Goal: Task Accomplishment & Management: Manage account settings

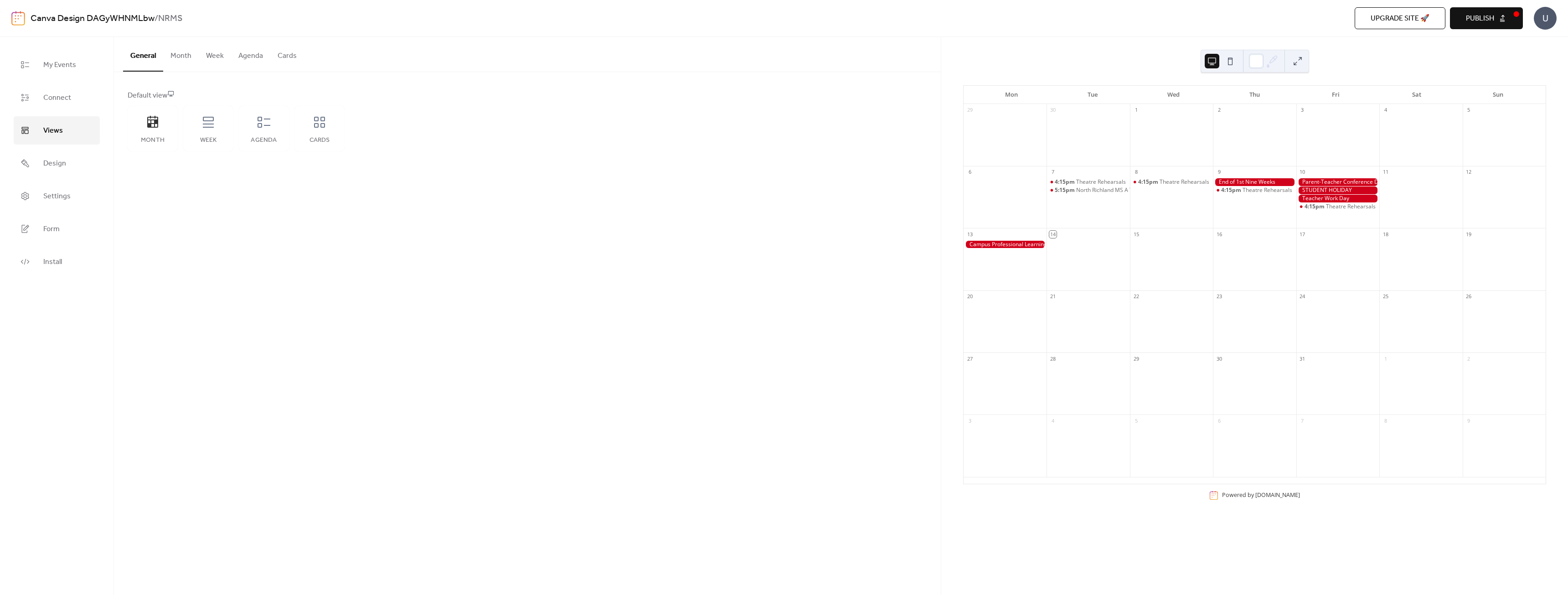
click at [1478, 14] on span "Publish" at bounding box center [1479, 19] width 28 height 11
click at [54, 92] on span "Connect" at bounding box center [57, 98] width 28 height 14
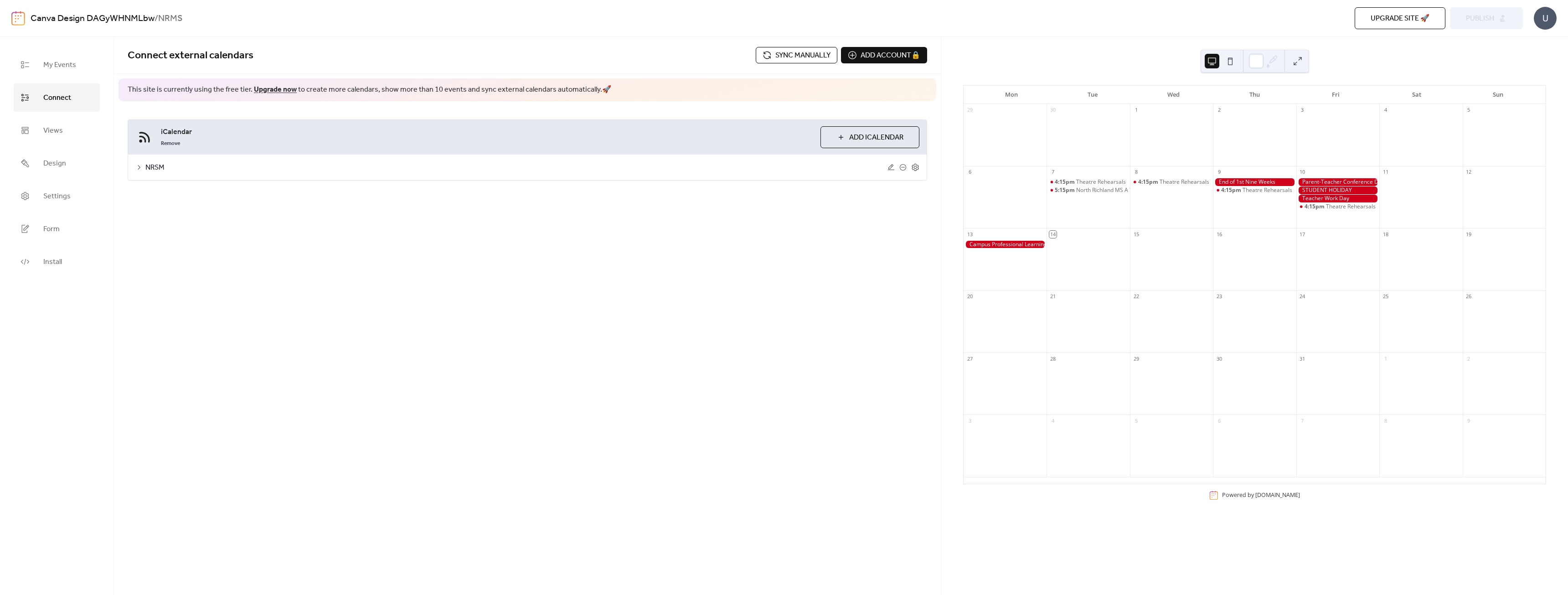
click at [778, 57] on span "Sync manually" at bounding box center [802, 55] width 55 height 11
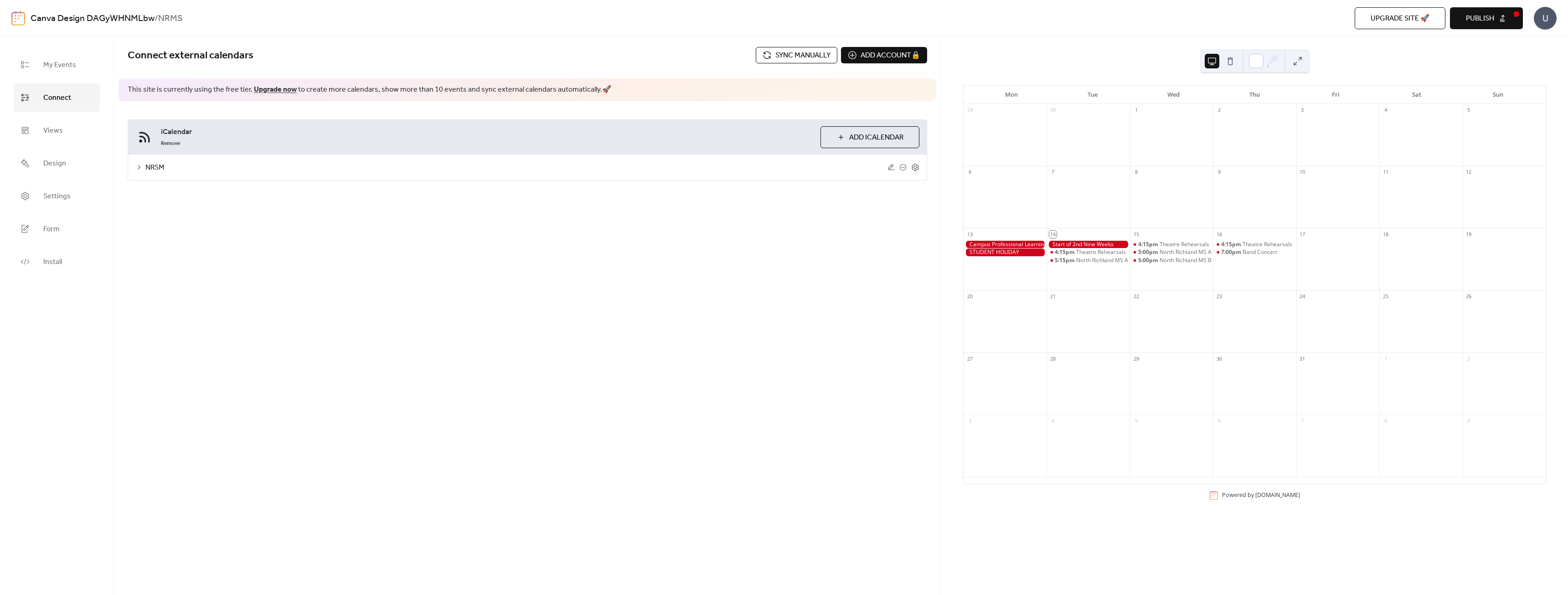
click at [1204, 299] on div "22" at bounding box center [1172, 297] width 83 height 13
click at [1285, 300] on div "23" at bounding box center [1254, 297] width 83 height 13
click at [1332, 276] on div at bounding box center [1338, 263] width 83 height 46
click at [43, 67] on link "My Events" at bounding box center [56, 64] width 86 height 28
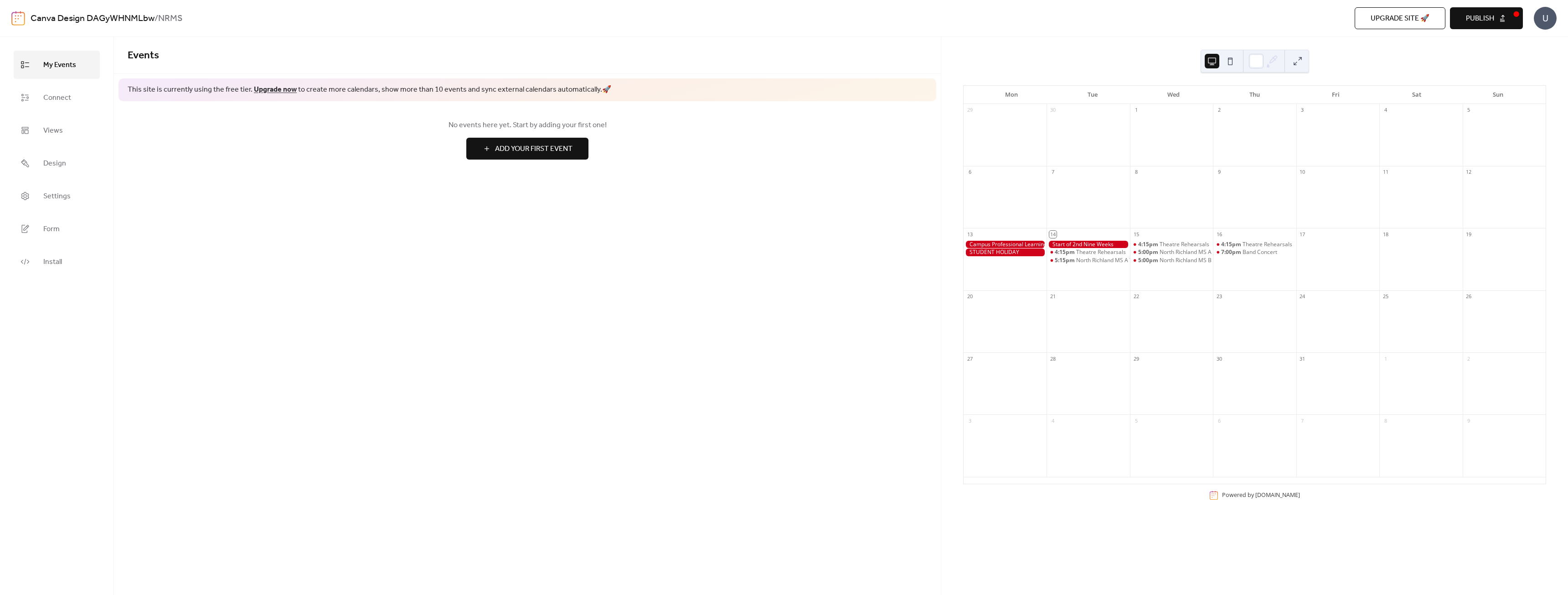
click at [43, 67] on link "My Events" at bounding box center [56, 64] width 86 height 28
click at [71, 182] on link "Settings" at bounding box center [56, 195] width 86 height 28
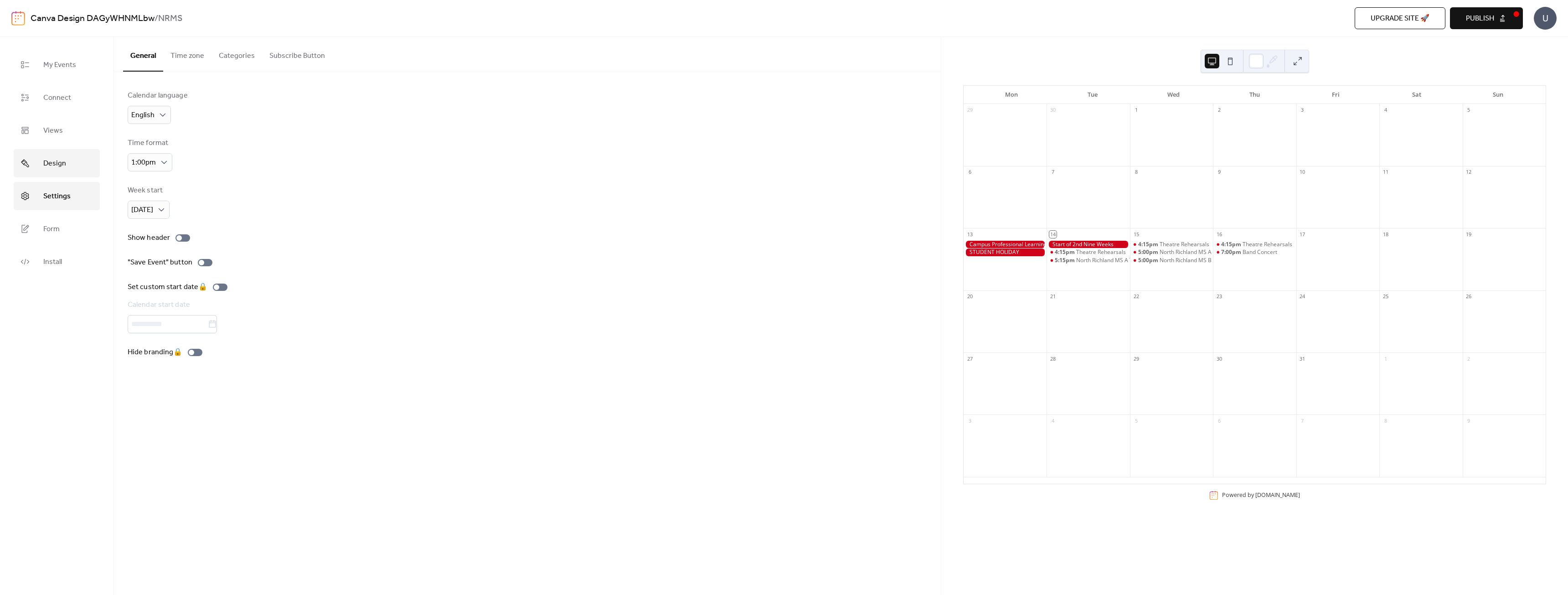
click at [60, 163] on span "Design" at bounding box center [54, 164] width 23 height 14
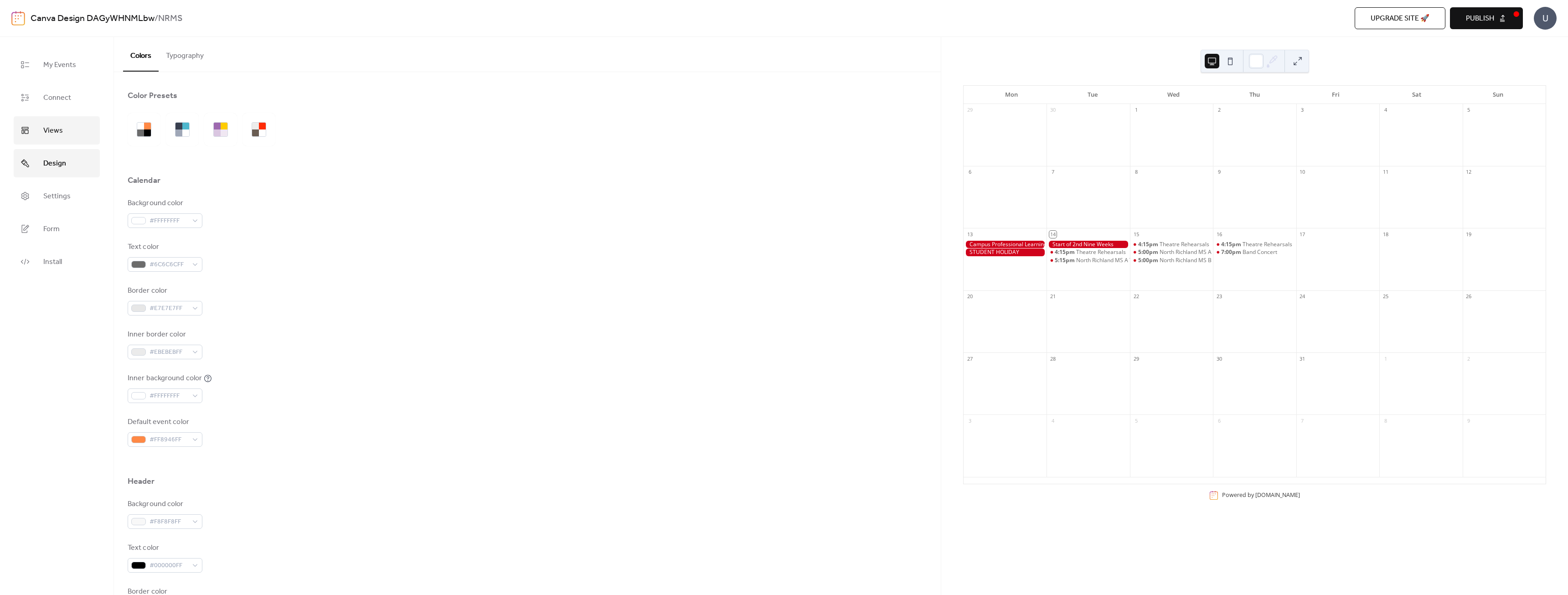
click at [55, 127] on span "Views" at bounding box center [53, 131] width 20 height 14
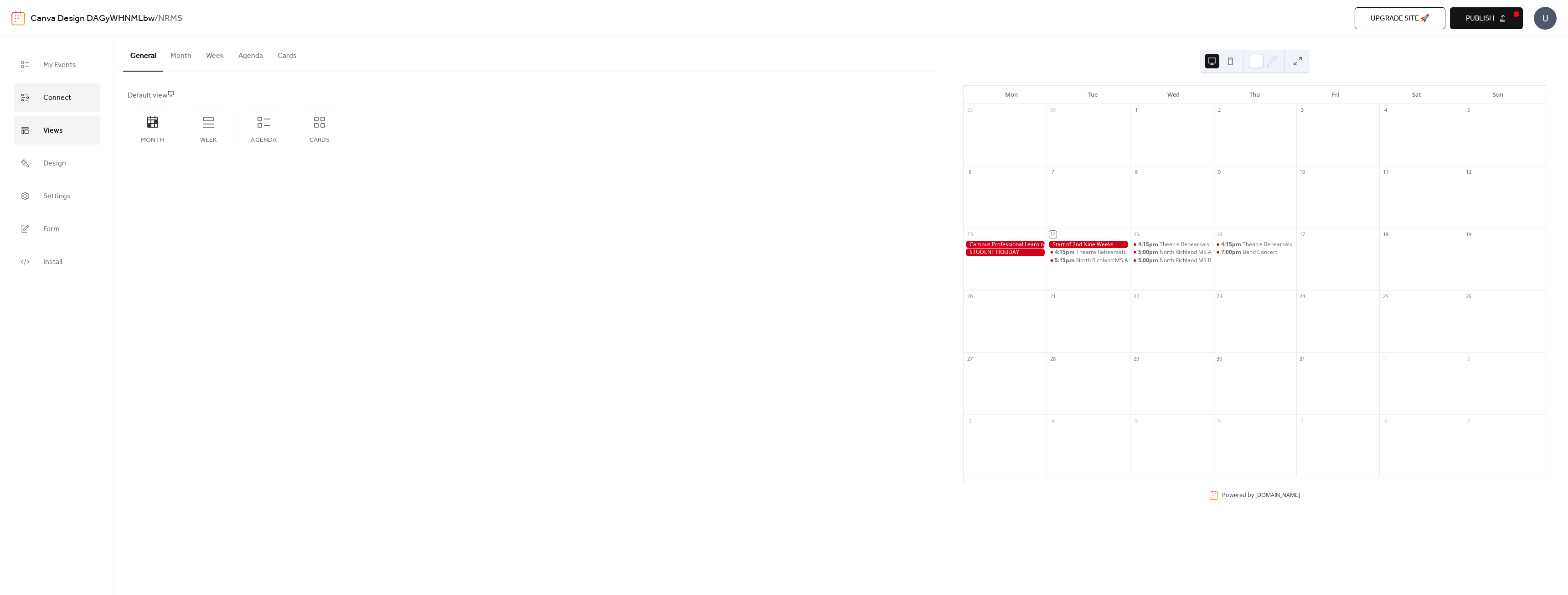
click at [55, 107] on link "Connect" at bounding box center [56, 97] width 86 height 28
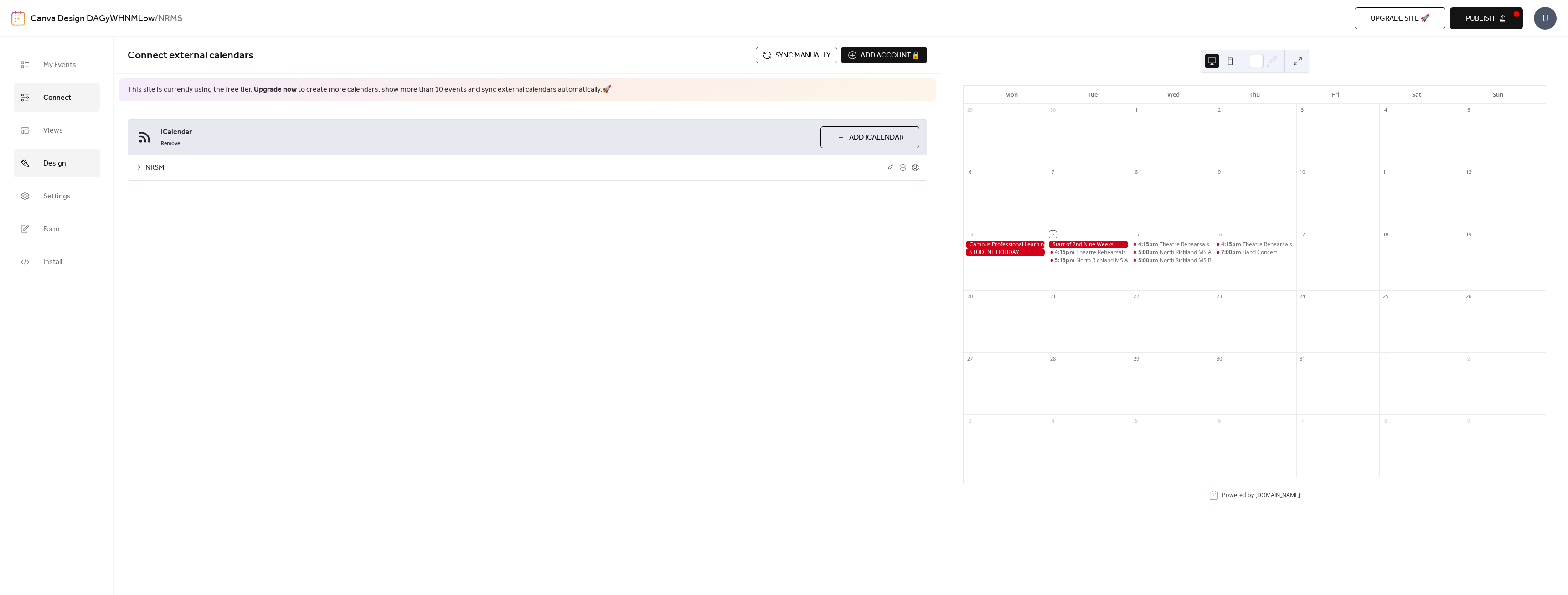
click at [65, 153] on link "Design" at bounding box center [56, 163] width 86 height 28
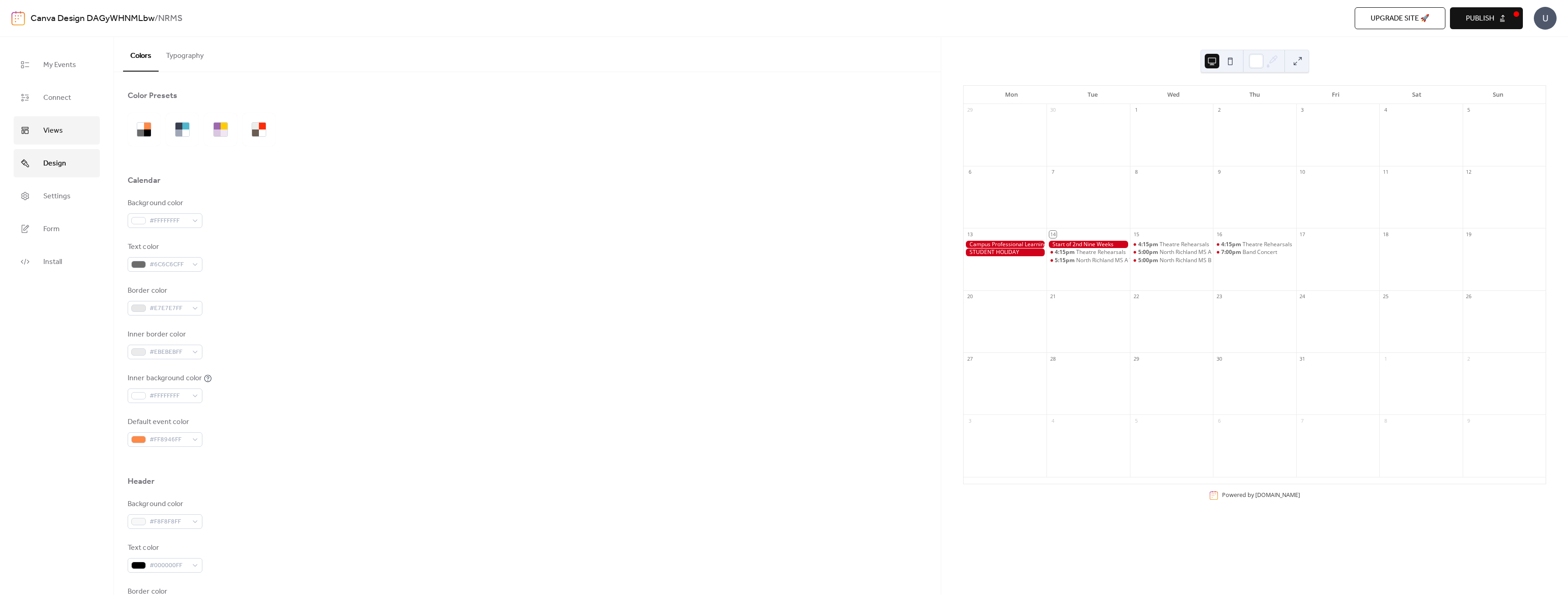
click at [41, 131] on link "Views" at bounding box center [56, 130] width 86 height 28
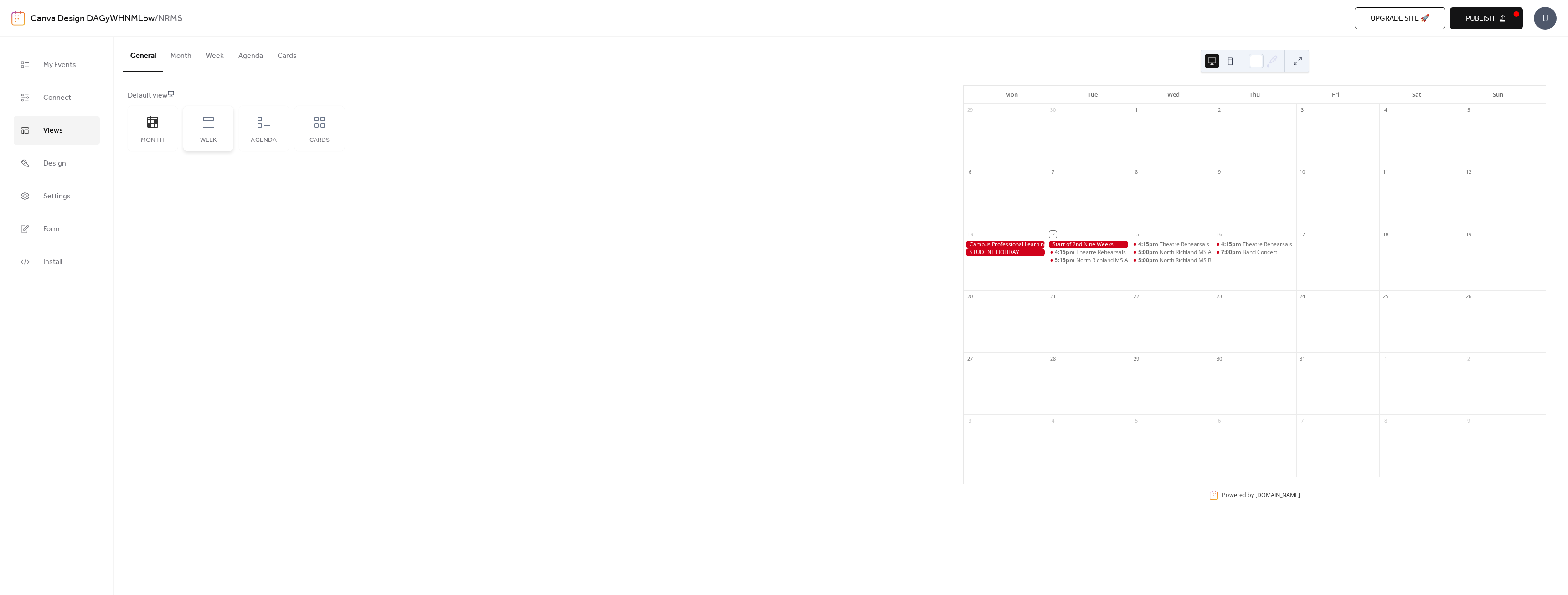
click at [207, 137] on div "Week" at bounding box center [208, 140] width 32 height 7
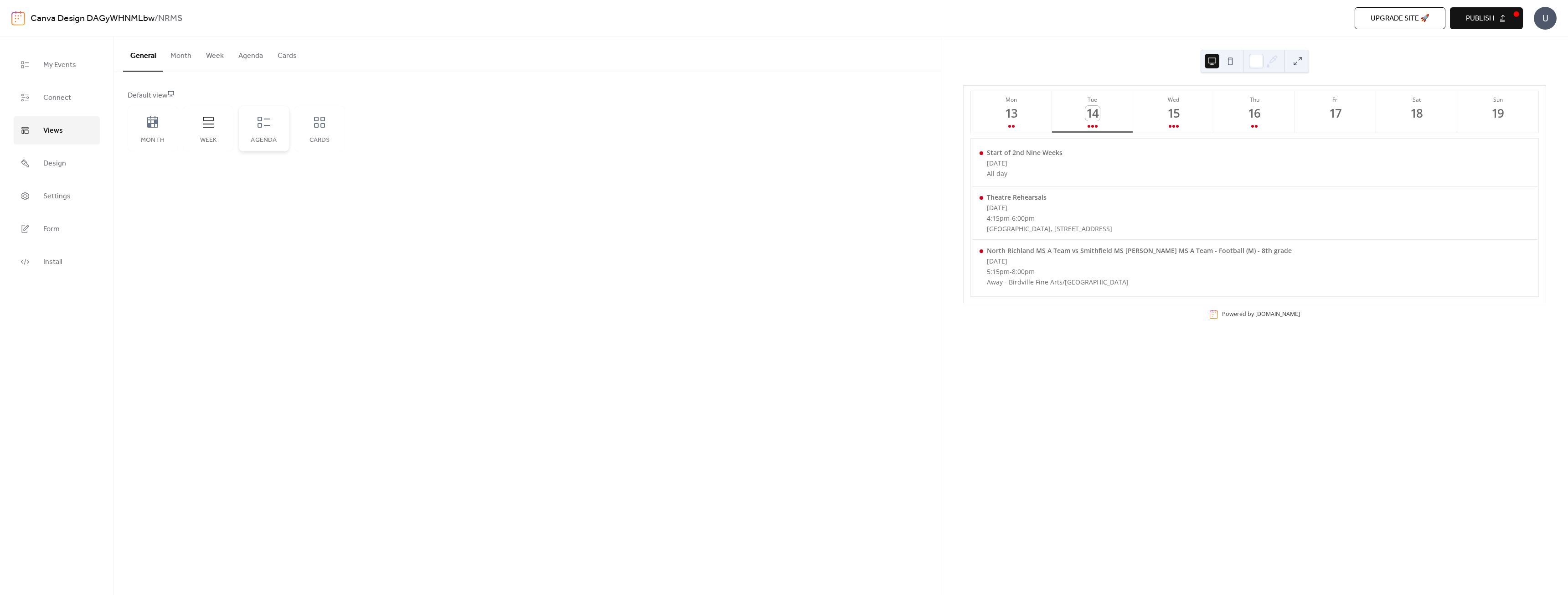
click at [267, 128] on icon at bounding box center [264, 122] width 14 height 14
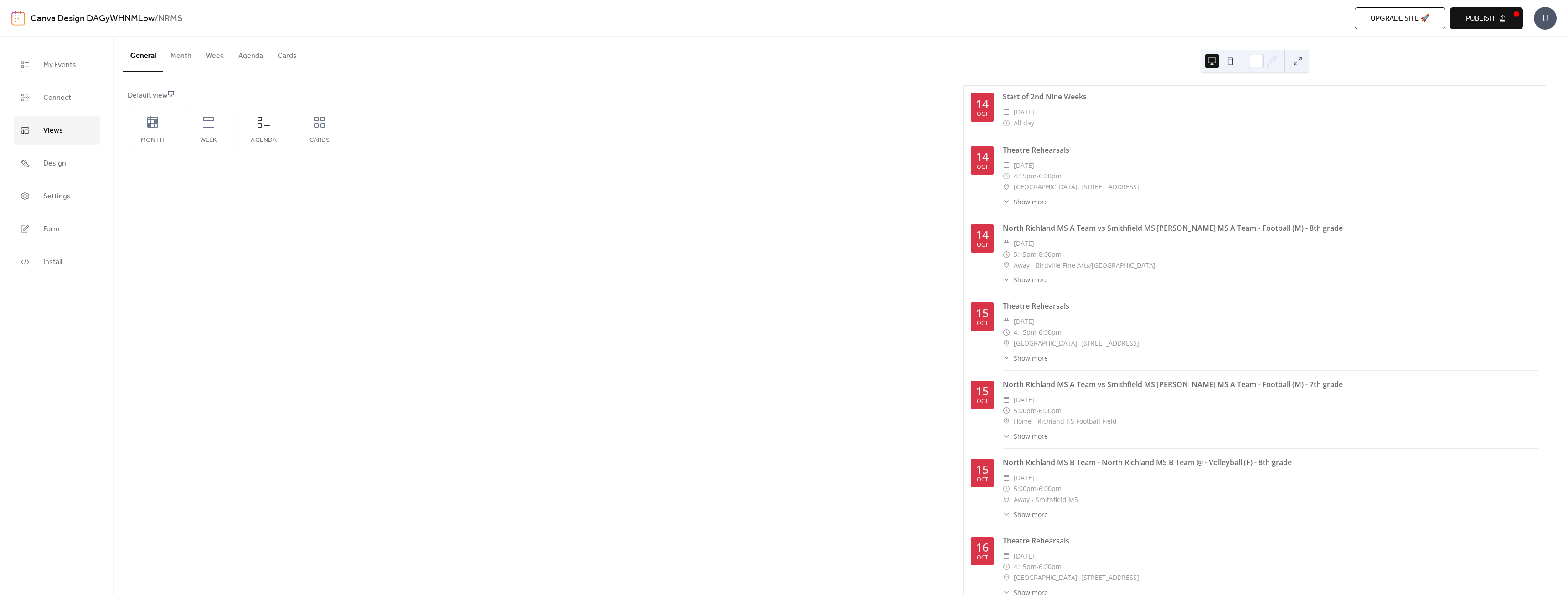
click at [1478, 18] on span "Publish" at bounding box center [1479, 19] width 28 height 11
